Goal: Task Accomplishment & Management: Manage account settings

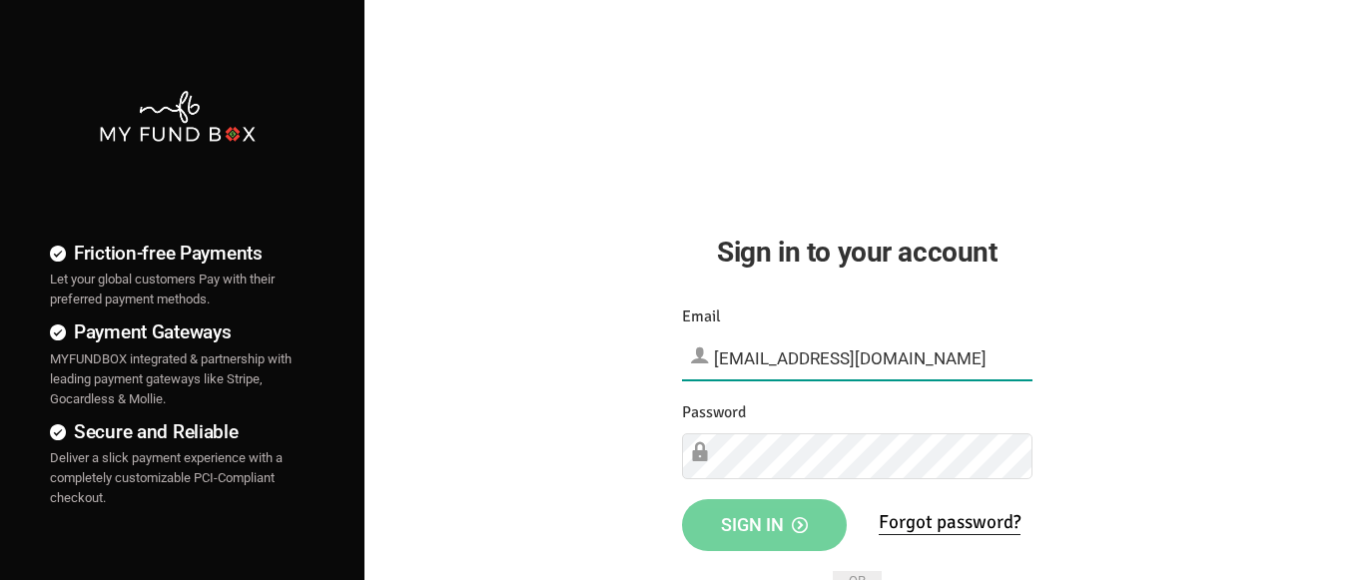
type input "[EMAIL_ADDRESS][DOMAIN_NAME]"
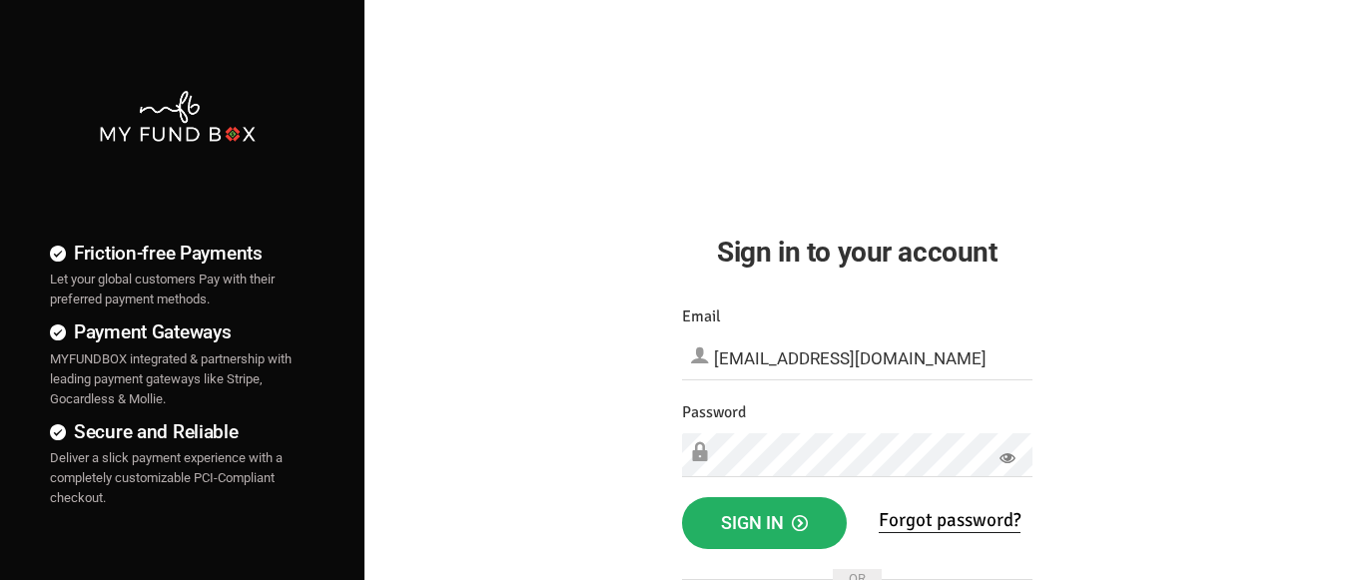
click at [764, 523] on span "Sign in" at bounding box center [764, 522] width 87 height 21
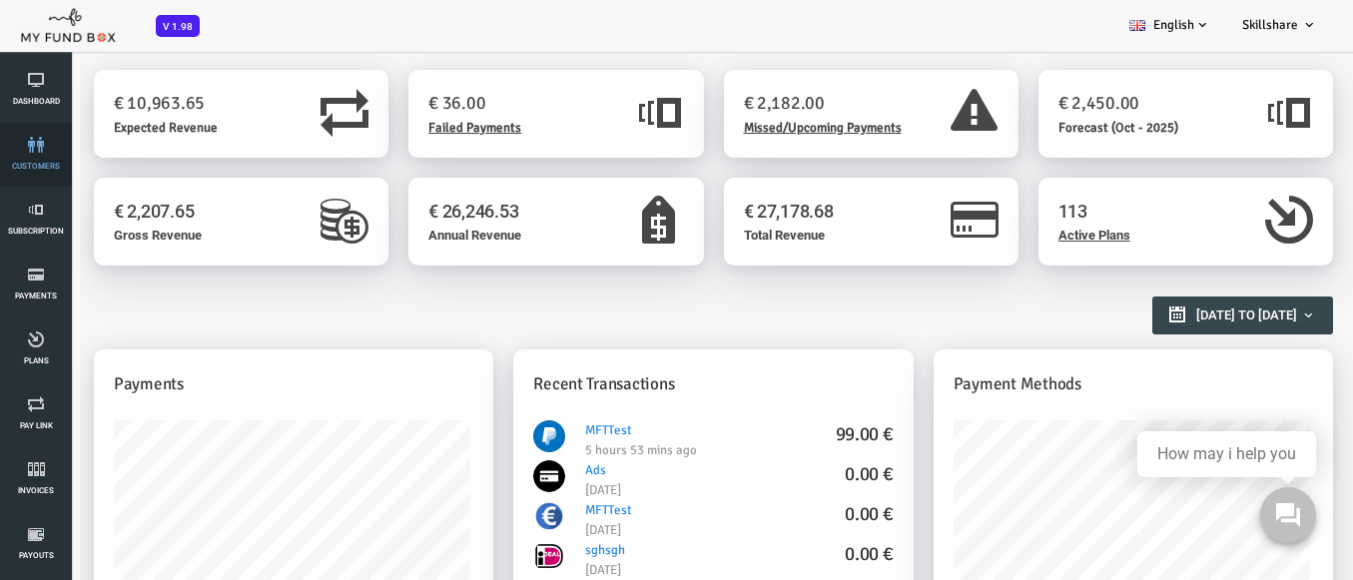
click at [33, 171] on link "customers" at bounding box center [36, 155] width 60 height 64
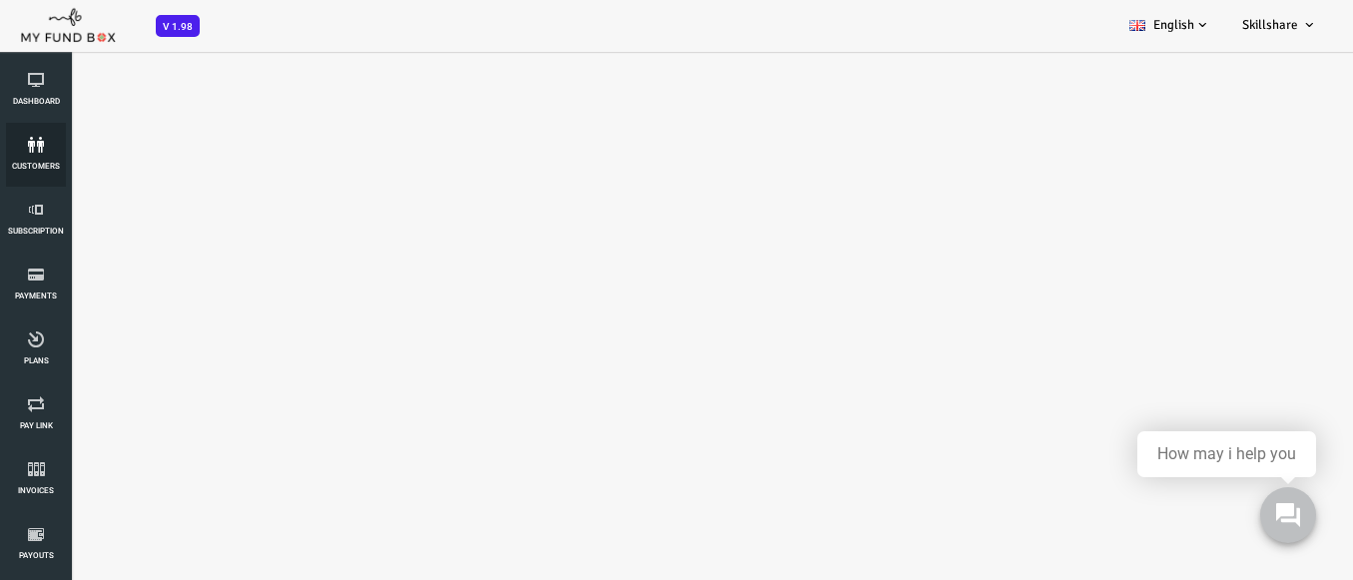
select select "100"
